Goal: Information Seeking & Learning: Compare options

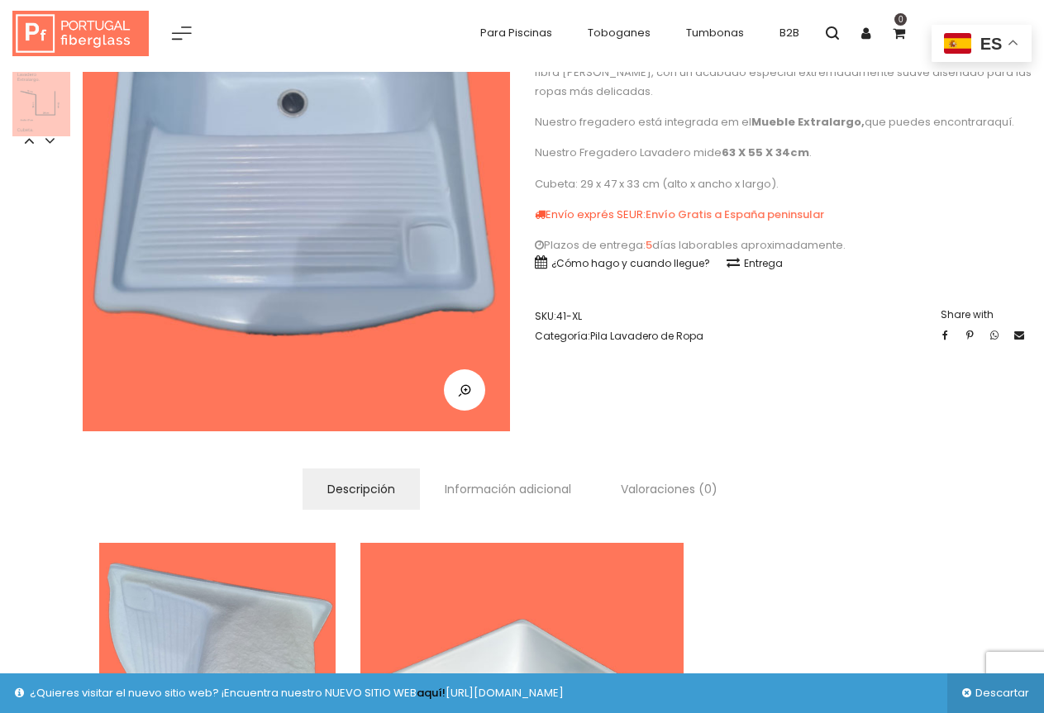
scroll to position [165, 0]
